Goal: Navigation & Orientation: Find specific page/section

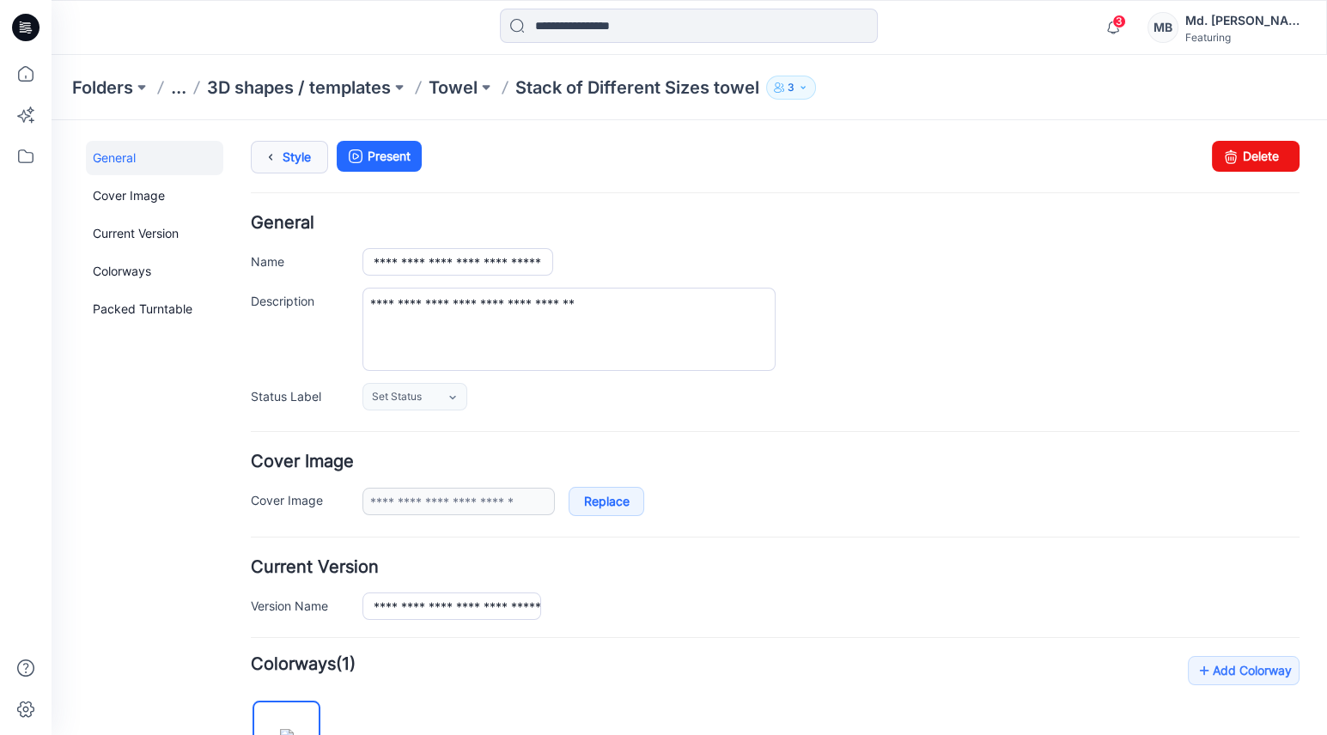
click at [286, 157] on link "Style" at bounding box center [289, 157] width 77 height 33
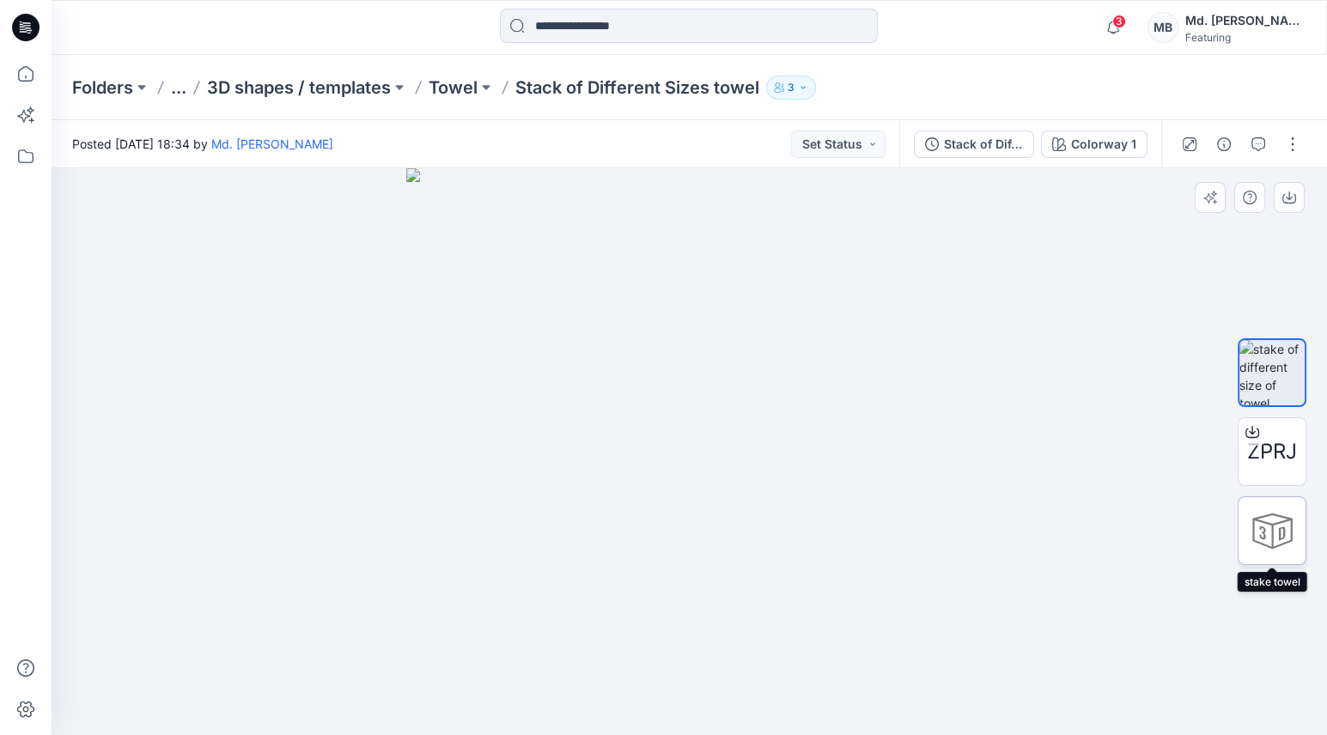
click at [1296, 526] on div at bounding box center [1272, 531] width 69 height 69
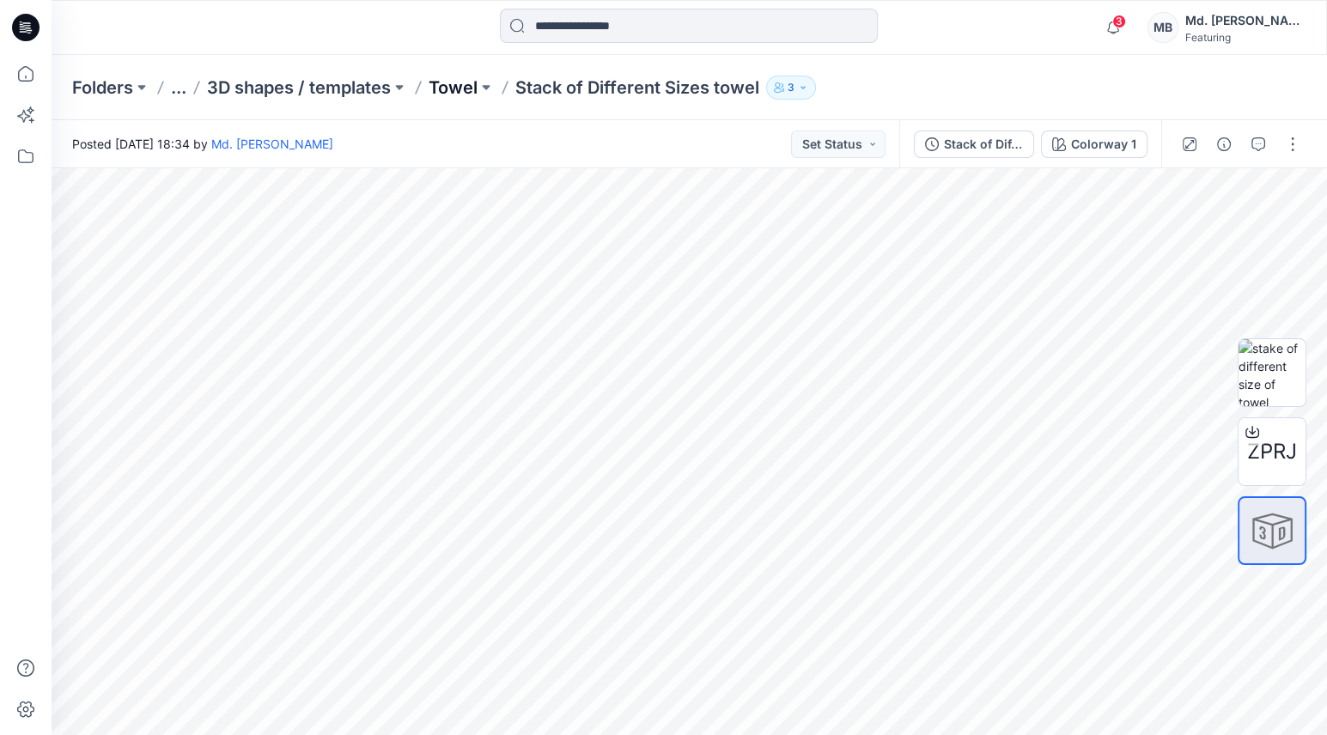
click at [472, 82] on p "Towel" at bounding box center [453, 88] width 49 height 24
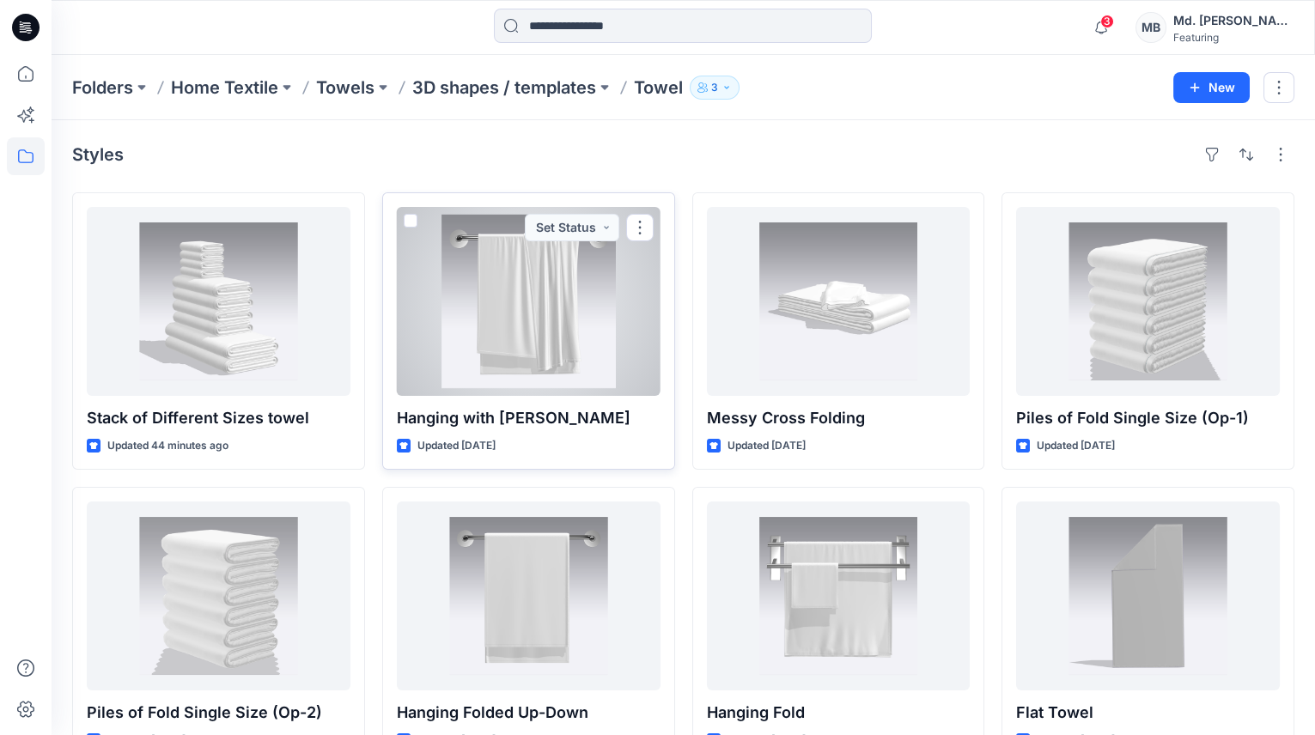
click at [476, 308] on div at bounding box center [529, 301] width 264 height 189
